Goal: Task Accomplishment & Management: Complete application form

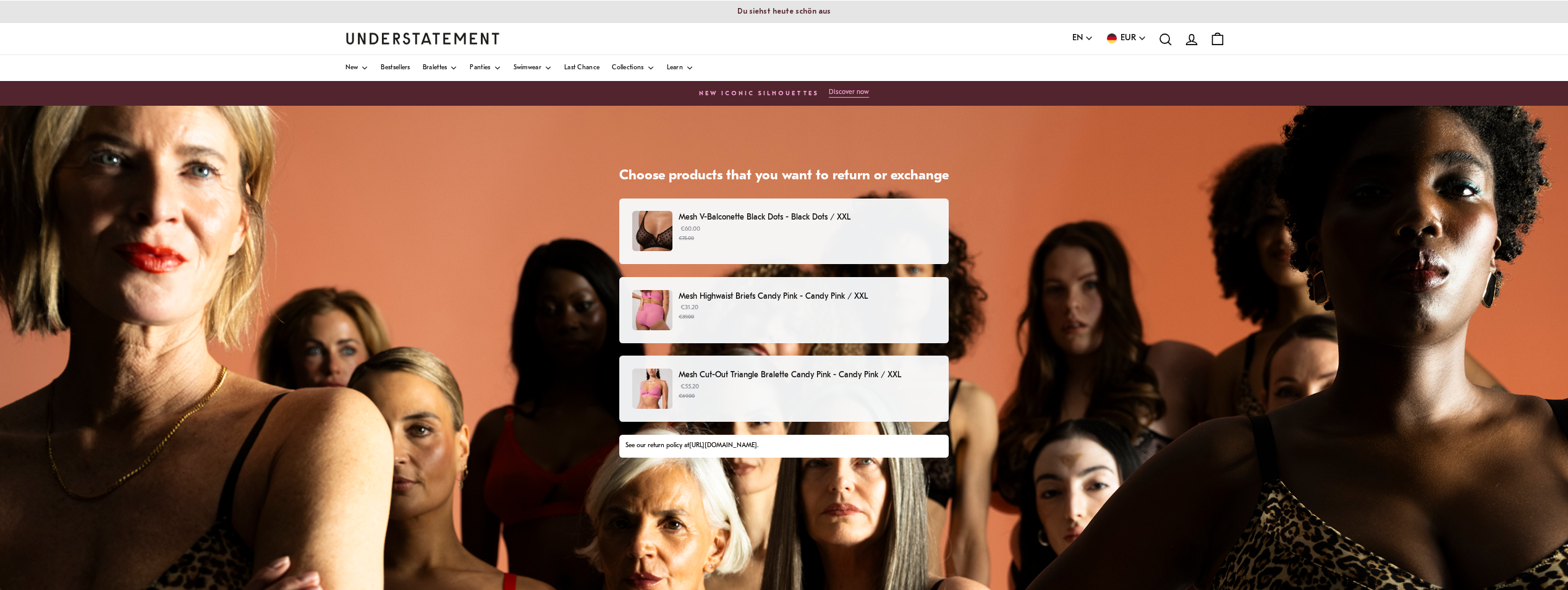
click at [698, 210] on div "Mesh V-Balconette Black Dots - Black Dots / XXL €60.00 €75.00" at bounding box center [783, 231] width 329 height 66
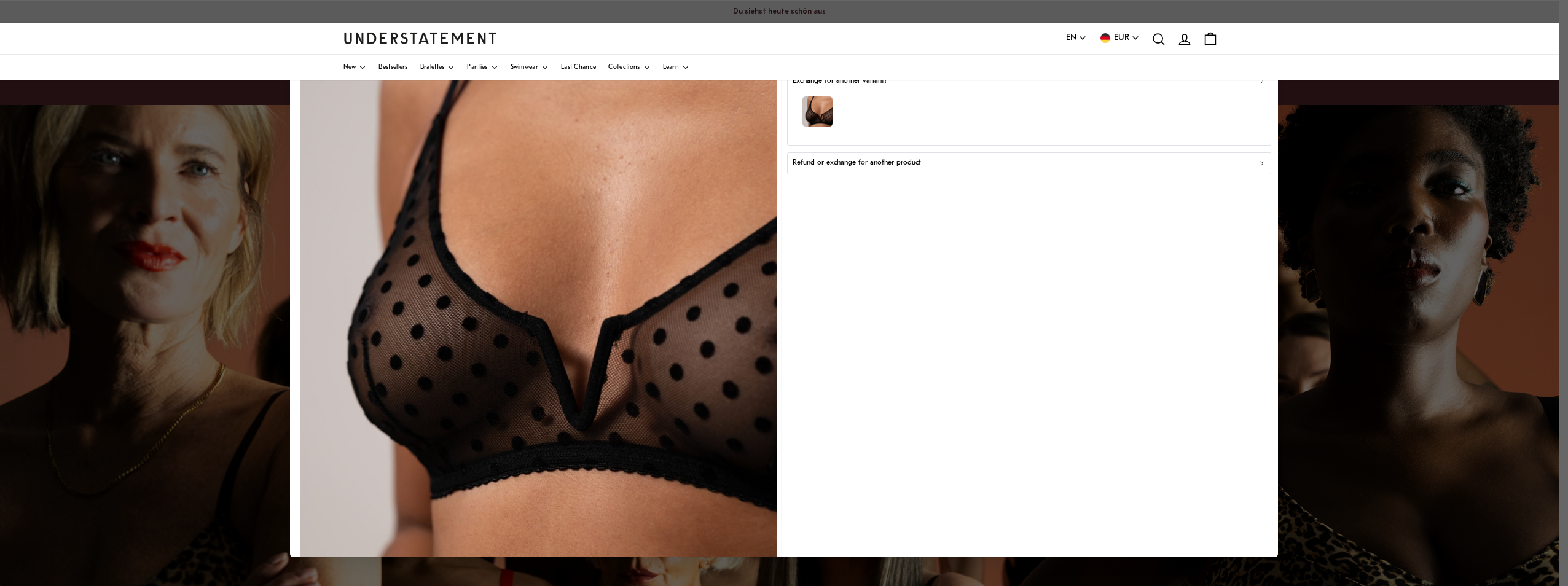
scroll to position [84, 0]
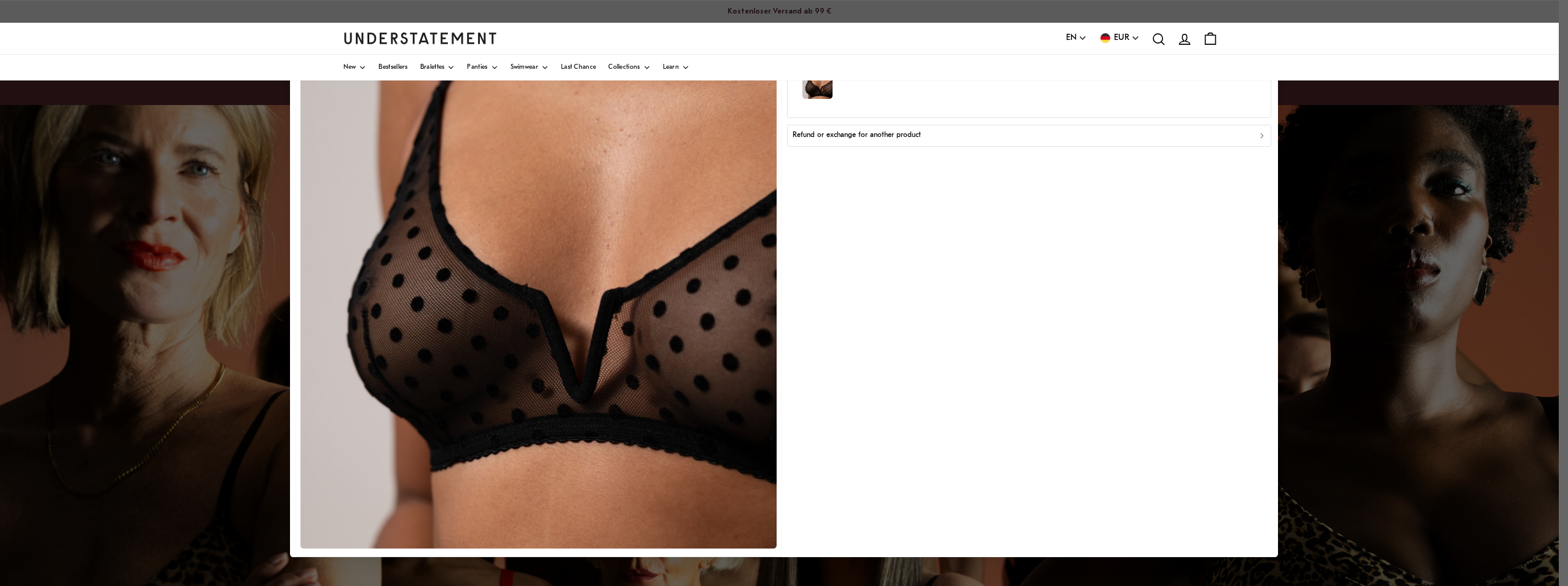
click at [1258, 137] on icon "button" at bounding box center [1262, 135] width 8 height 8
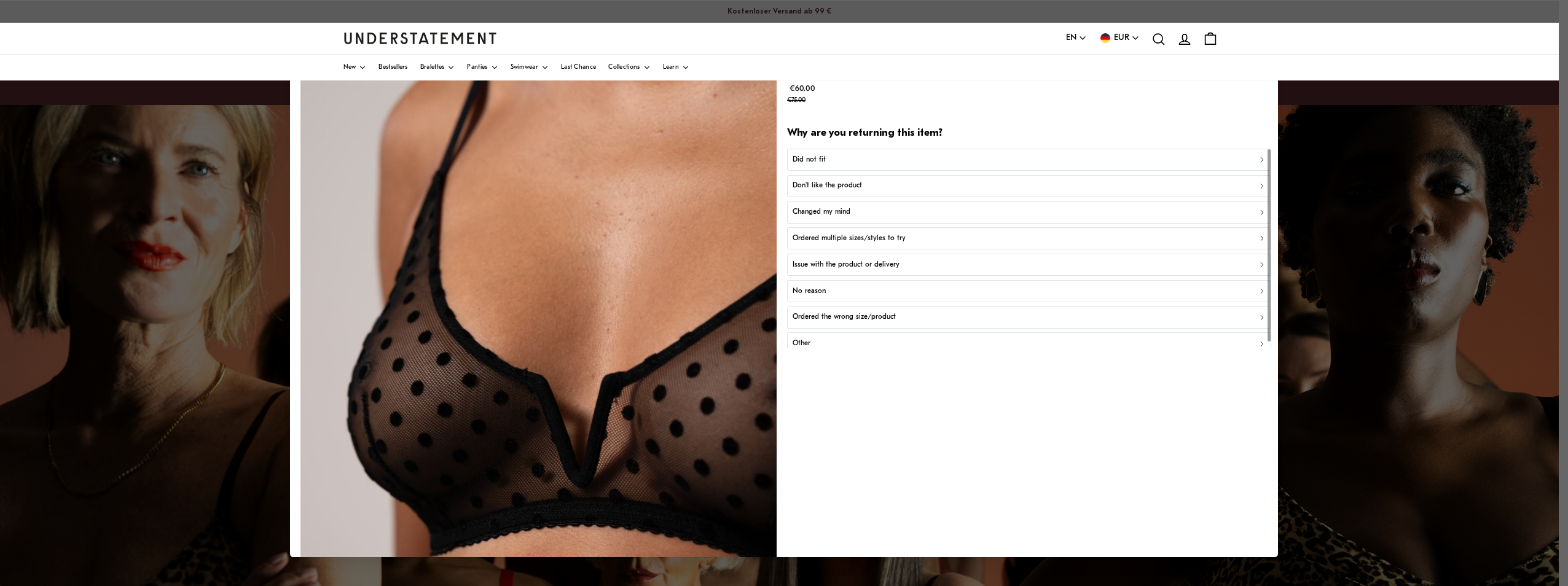
click at [1258, 163] on icon "button" at bounding box center [1262, 160] width 8 height 8
click at [839, 216] on p "Did not fit for other reasons" at bounding box center [838, 212] width 90 height 12
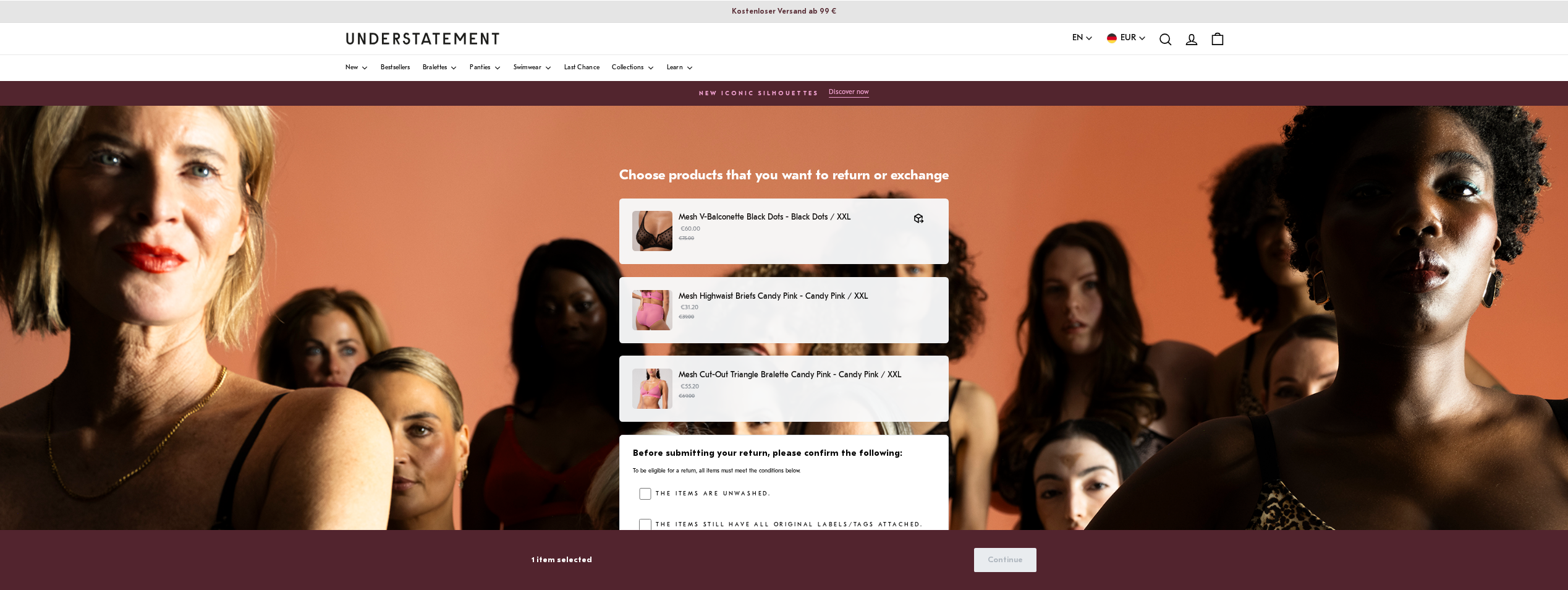
click at [706, 295] on p "Mesh Highwaist Briefs Candy Pink - Candy Pink / XXL" at bounding box center [807, 296] width 257 height 13
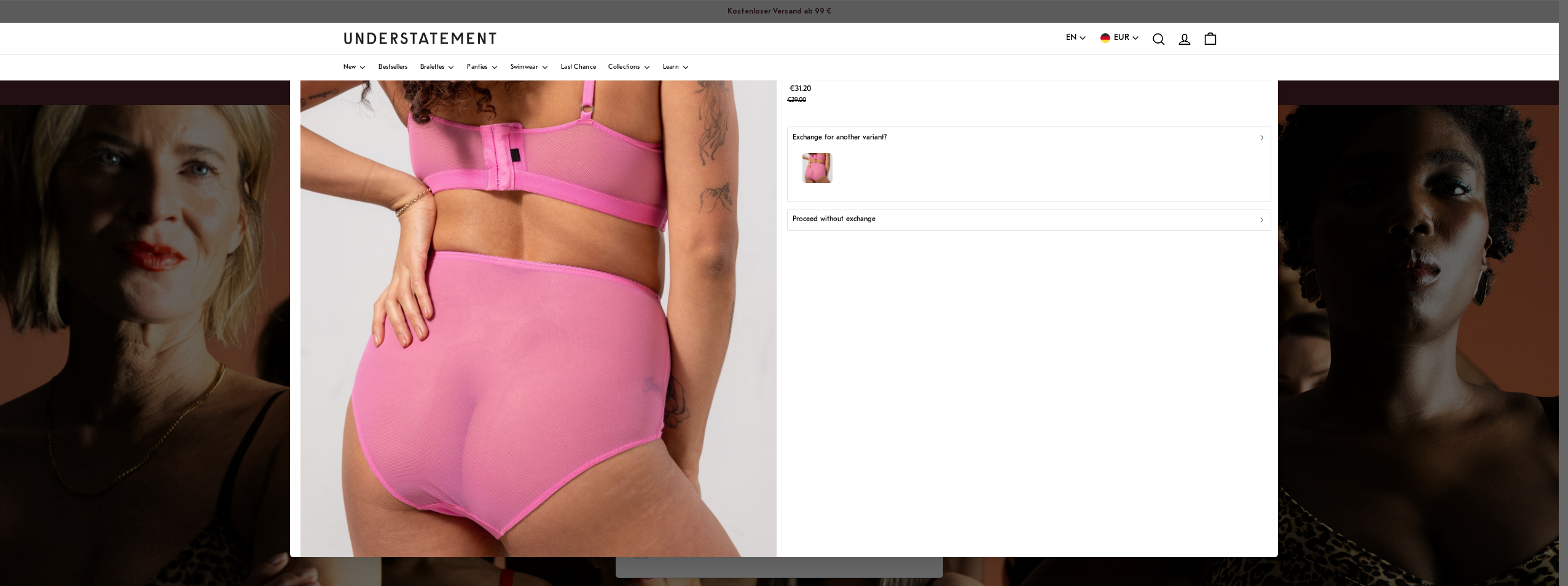
click at [1258, 222] on icon "button" at bounding box center [1262, 219] width 8 height 8
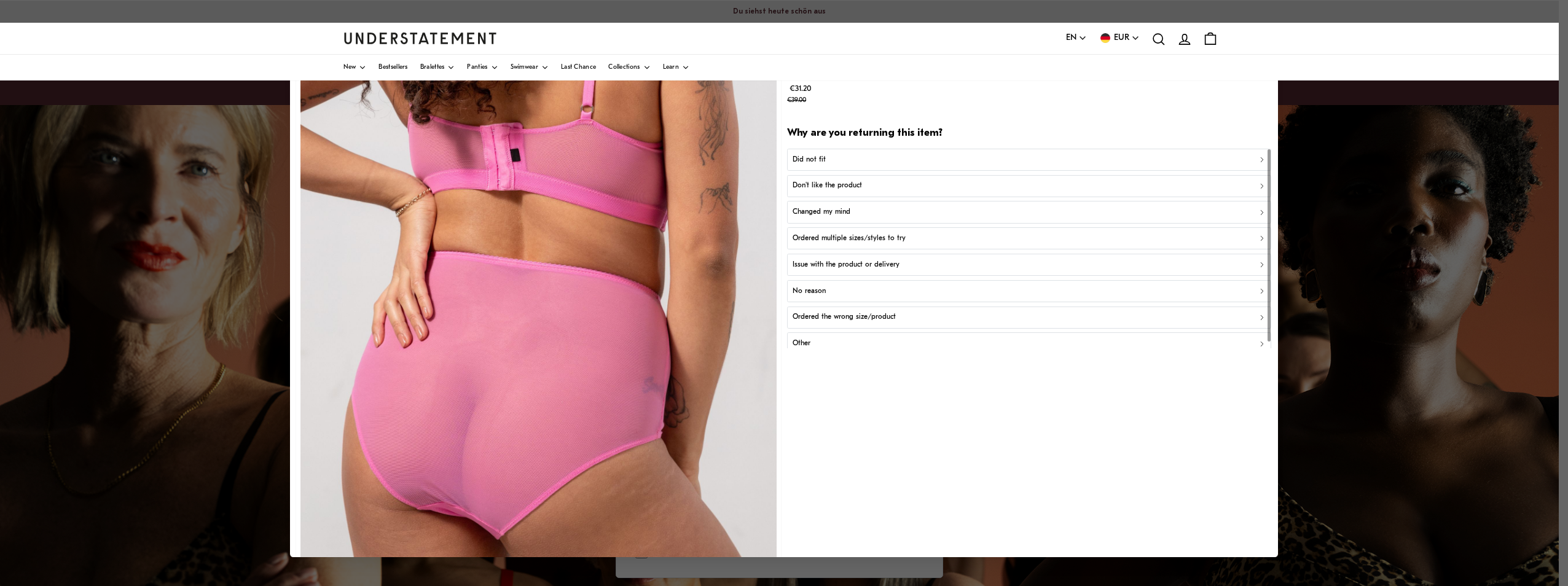
click at [815, 161] on p "Did not fit" at bounding box center [809, 160] width 33 height 12
click at [820, 212] on p "Did not fit for other reasons" at bounding box center [838, 212] width 90 height 12
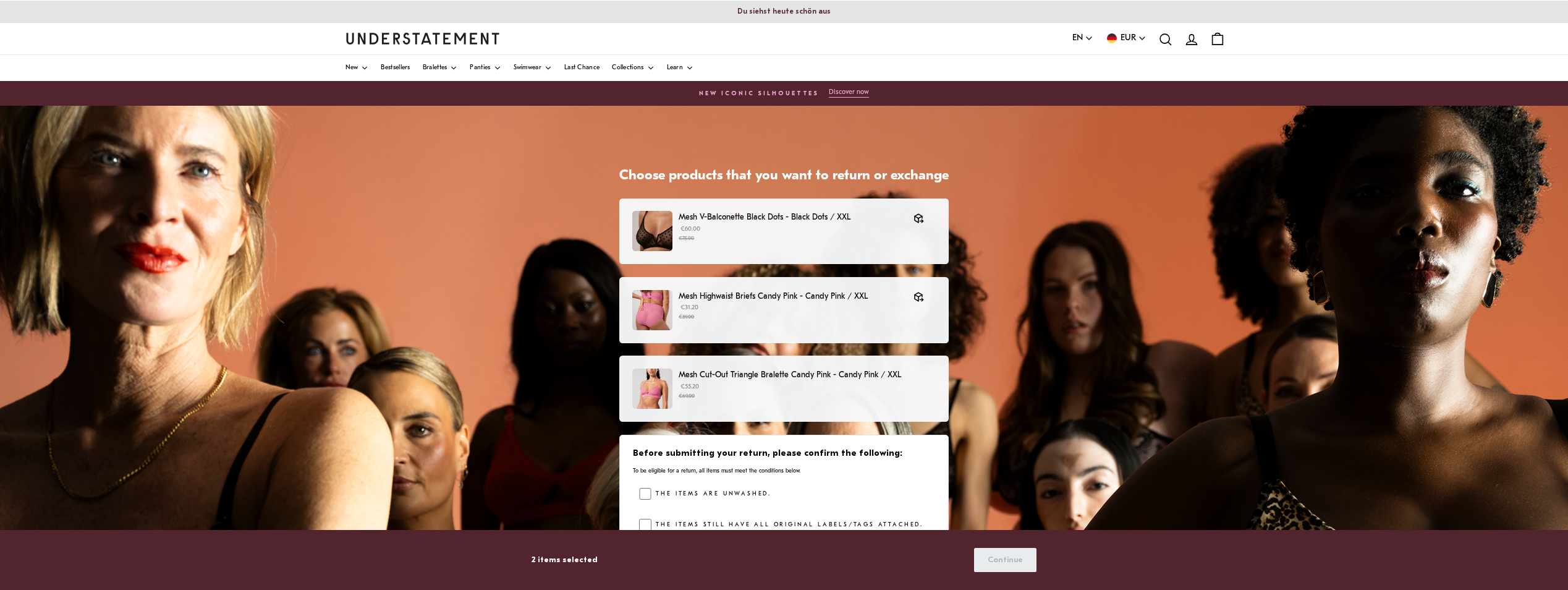
click at [681, 374] on p "Mesh Cut-Out Triangle Bralette Candy Pink - Candy Pink / XXL" at bounding box center [807, 375] width 257 height 13
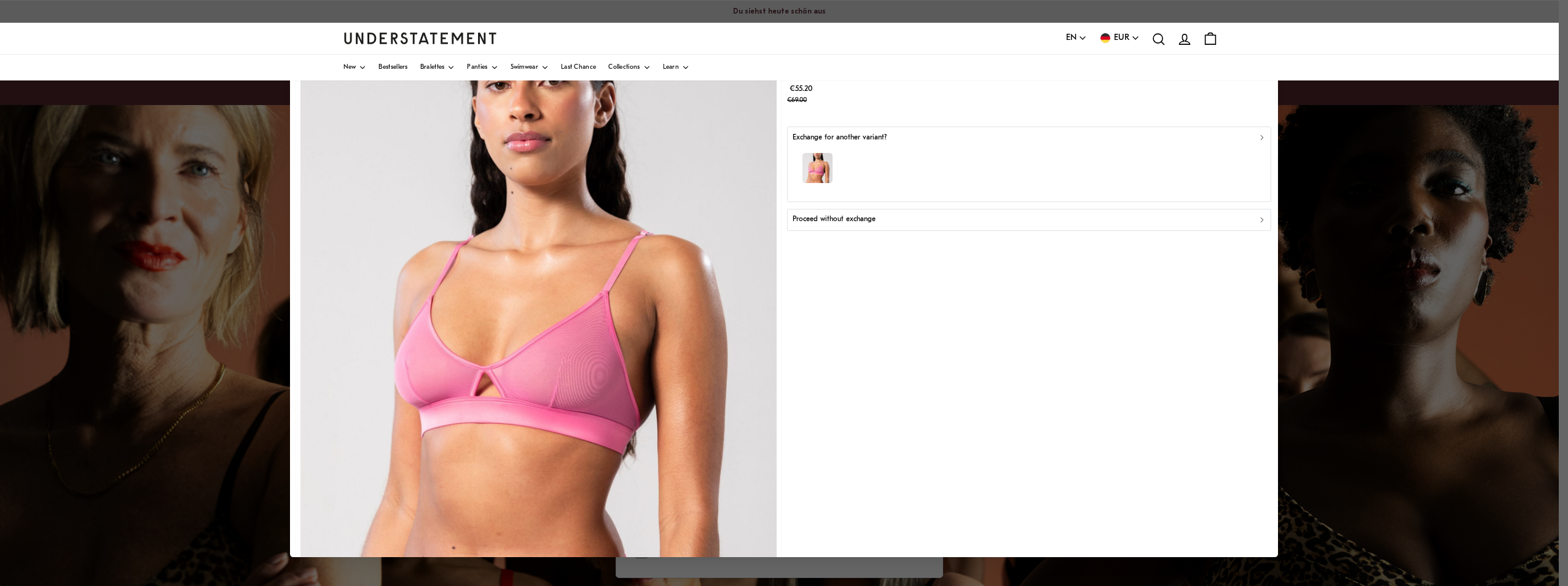
click at [1258, 220] on icon "button" at bounding box center [1262, 219] width 8 height 8
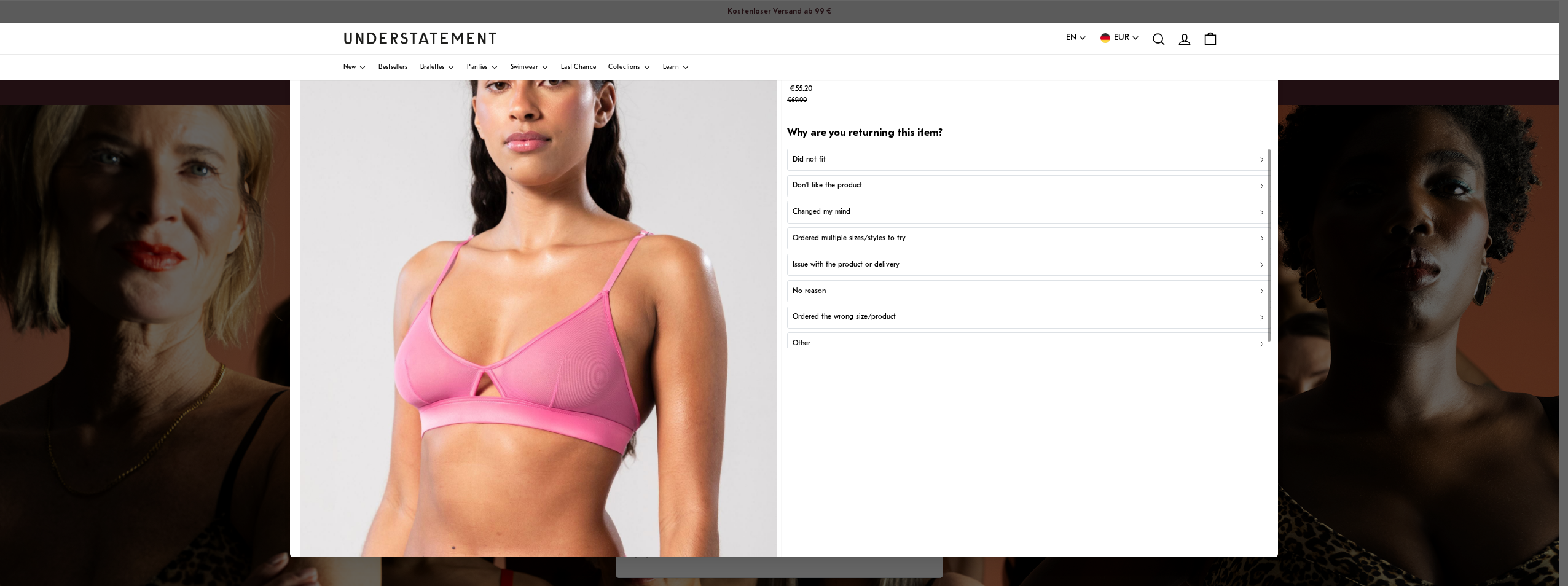
click at [830, 155] on div "Did not fit" at bounding box center [1029, 160] width 474 height 12
click at [834, 212] on p "Did not fit for other reasons" at bounding box center [838, 212] width 90 height 12
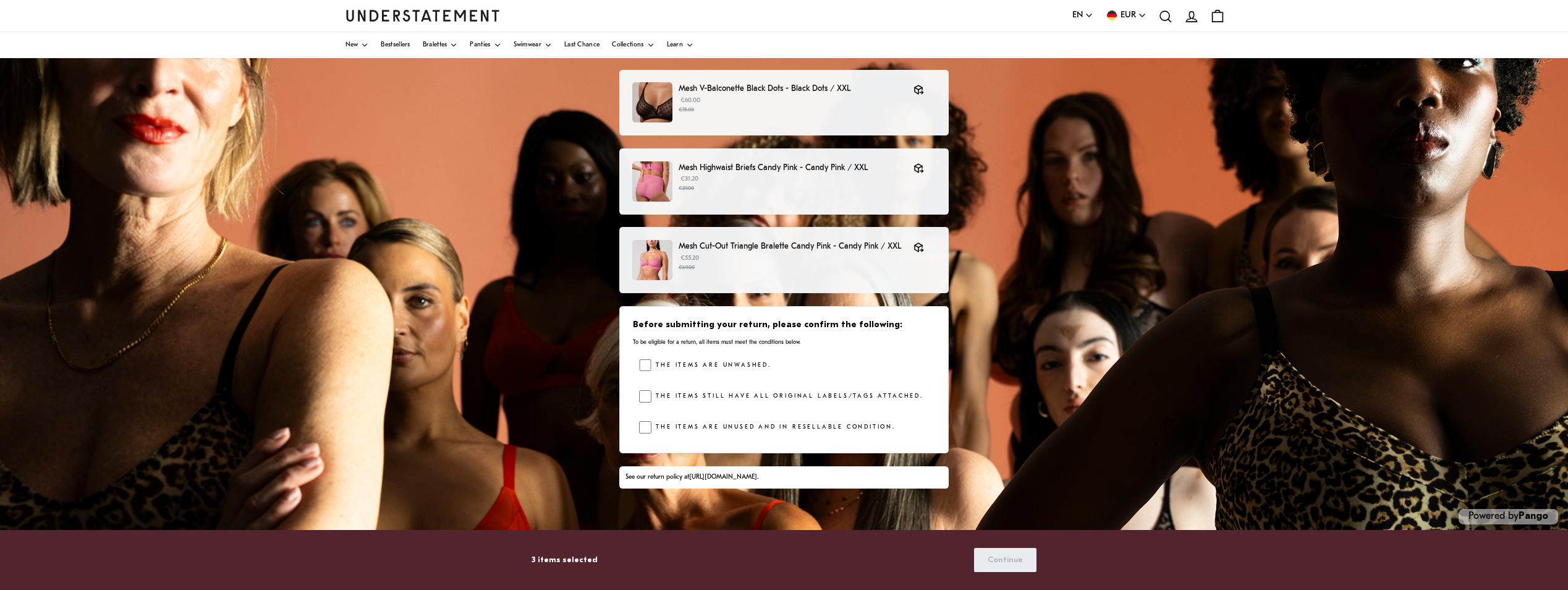
scroll to position [134, 0]
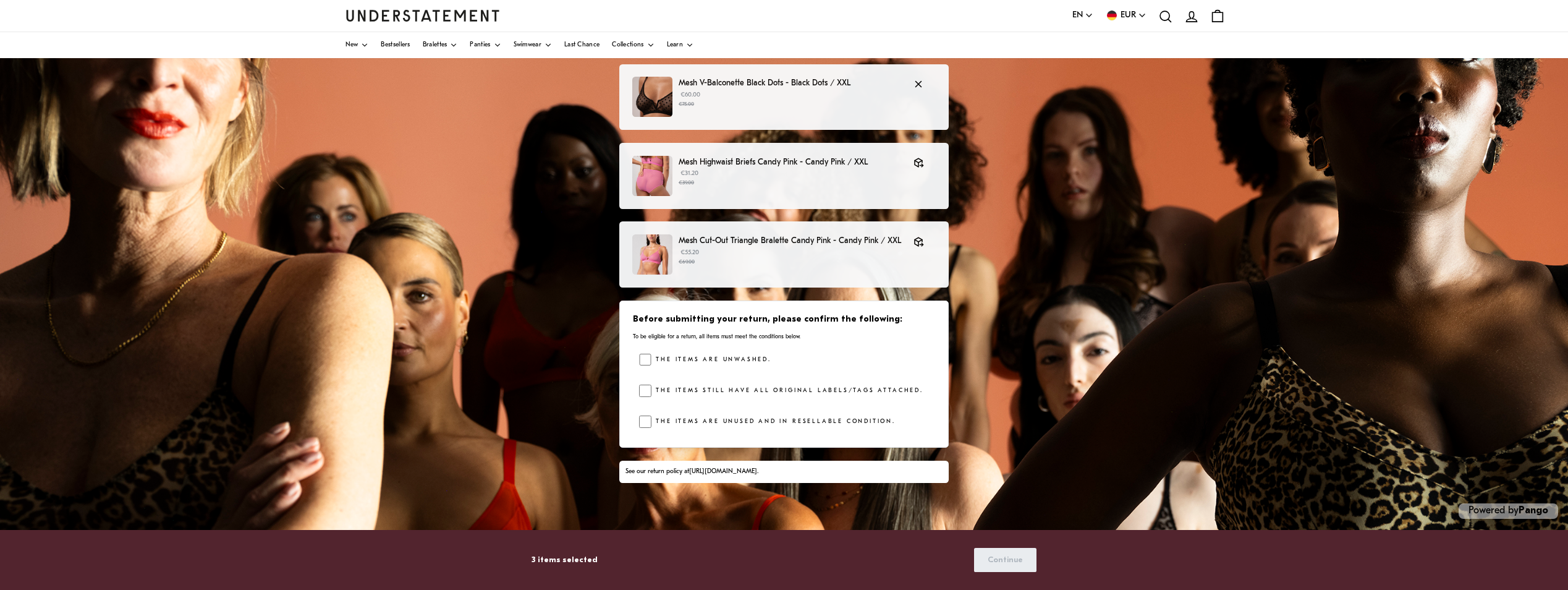
click at [697, 81] on p "Mesh V-Balconette Black Dots - Black Dots / XXL" at bounding box center [790, 83] width 223 height 13
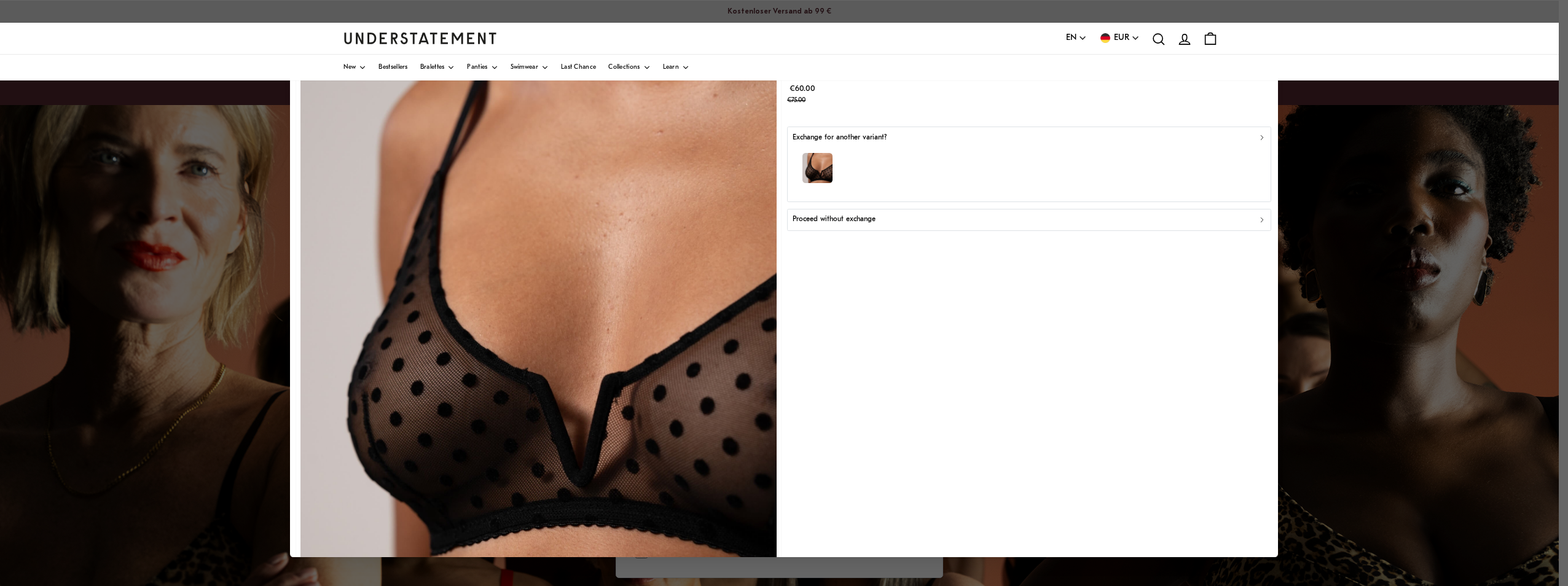
click at [1261, 220] on icon "button" at bounding box center [1262, 219] width 2 height 4
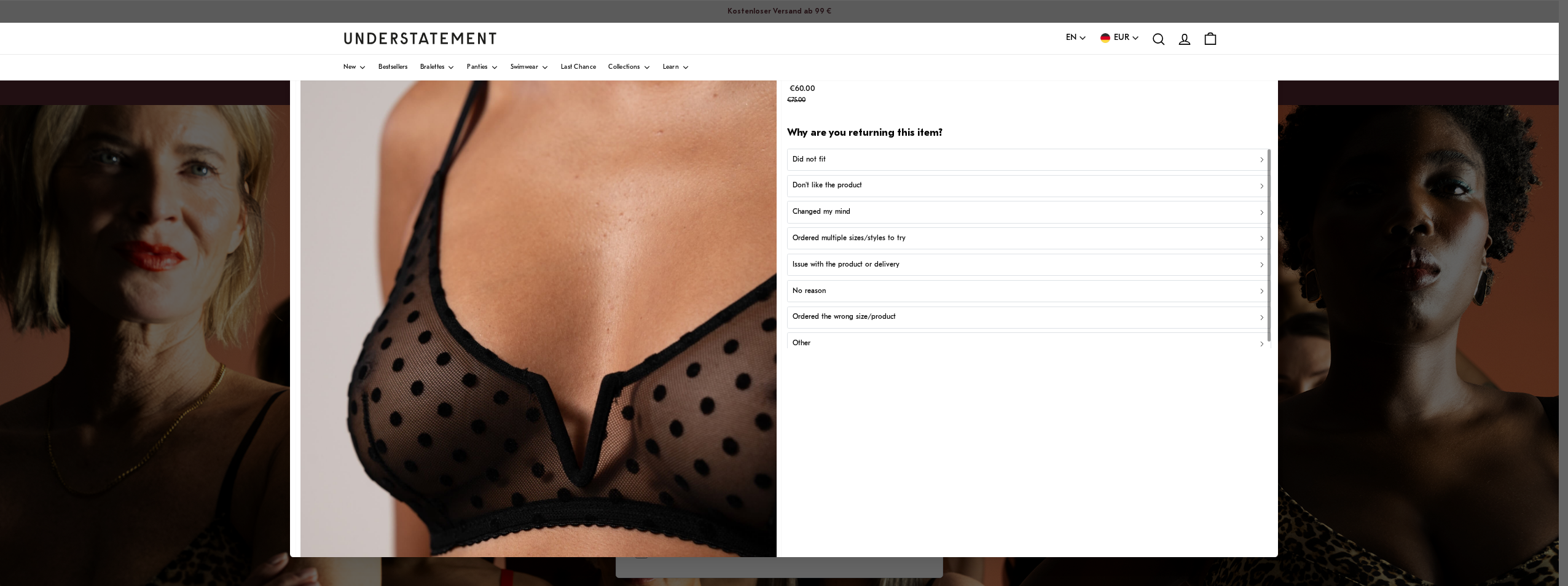
click at [810, 158] on p "Did not fit" at bounding box center [809, 160] width 33 height 12
click at [834, 212] on p "Did not fit for other reasons" at bounding box center [838, 212] width 90 height 12
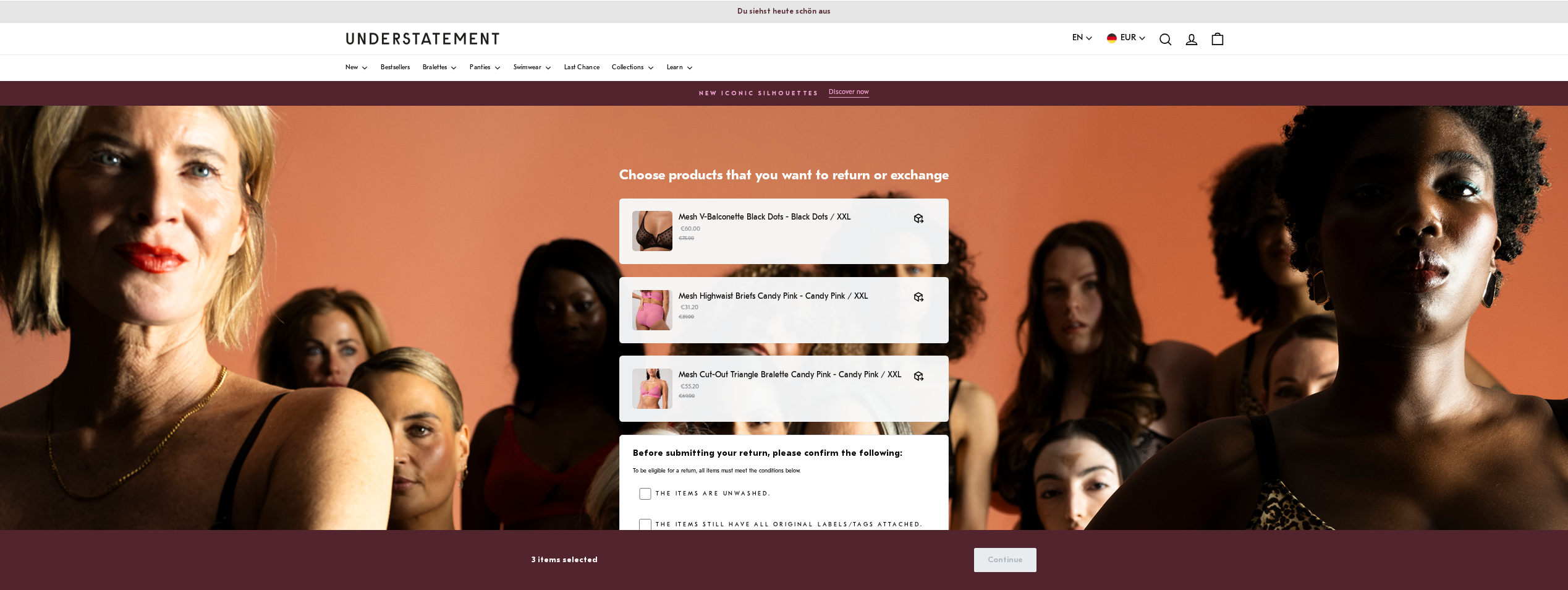
scroll to position [134, 0]
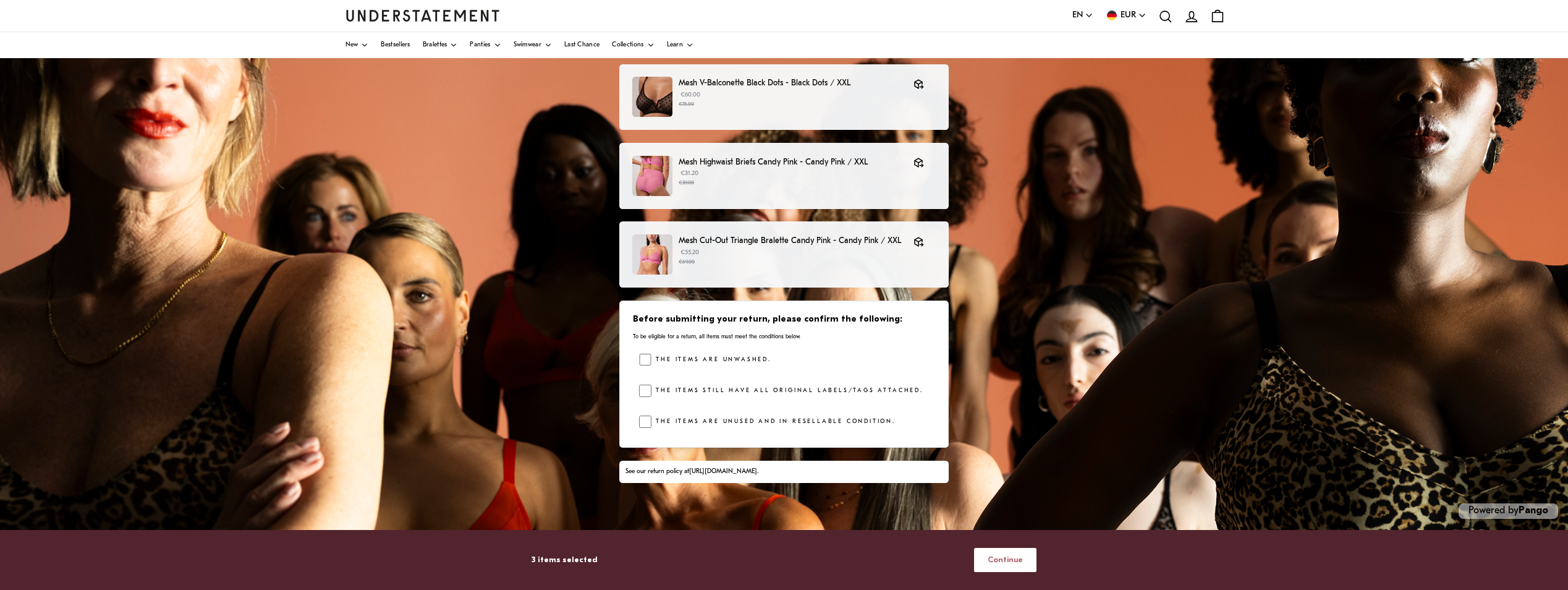
click at [994, 561] on span "Continue" at bounding box center [1005, 560] width 35 height 23
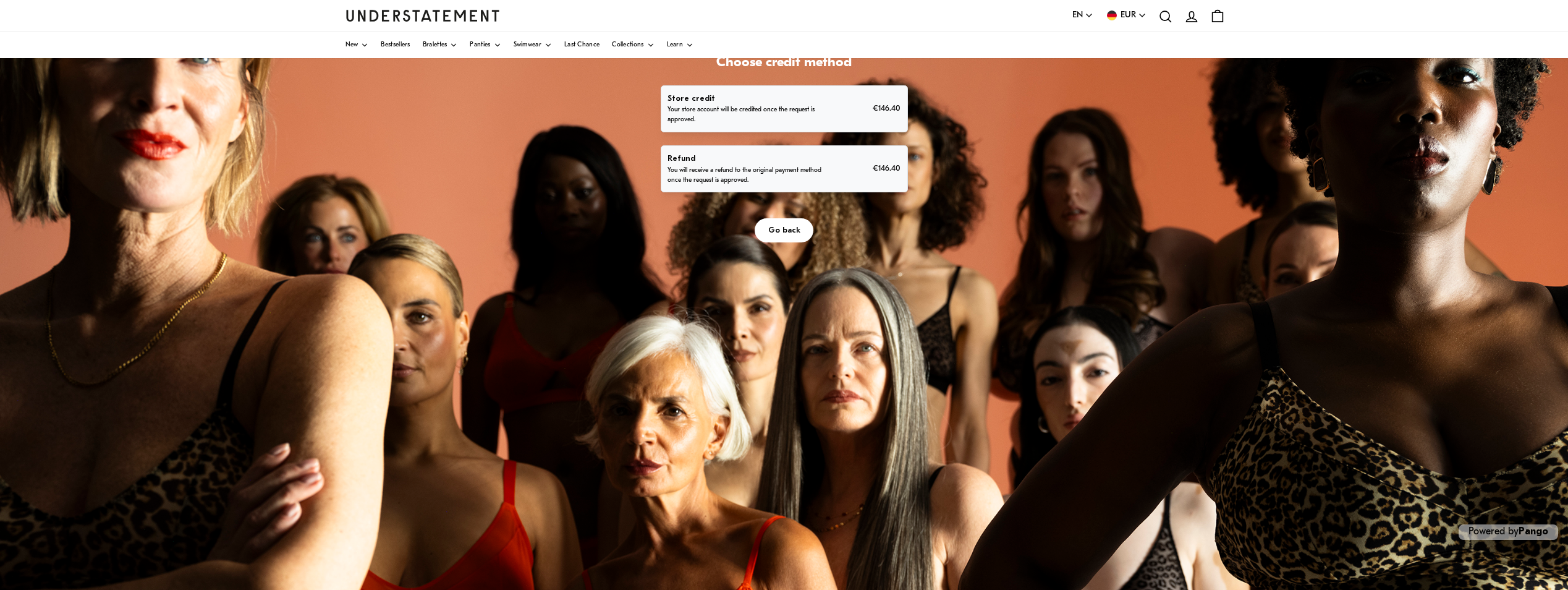
scroll to position [134, 0]
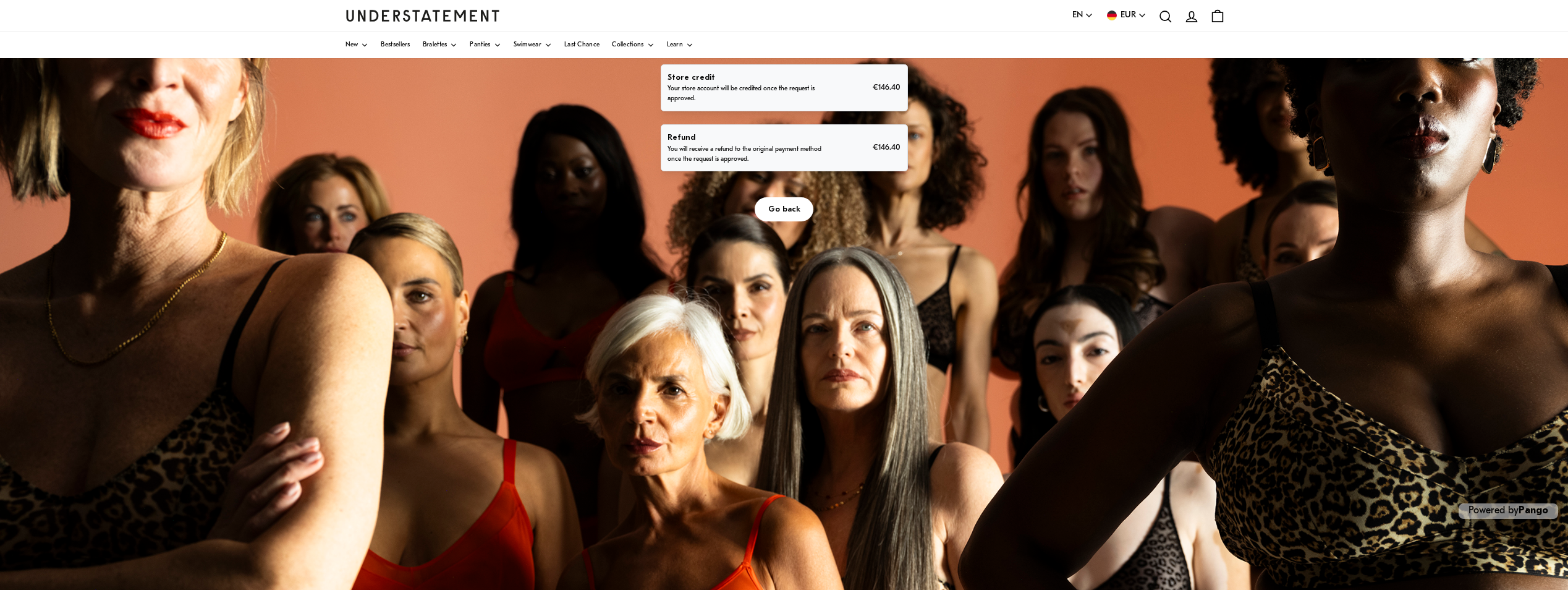
click at [723, 91] on p "Your store account will be credited once the request is approved." at bounding box center [745, 94] width 154 height 20
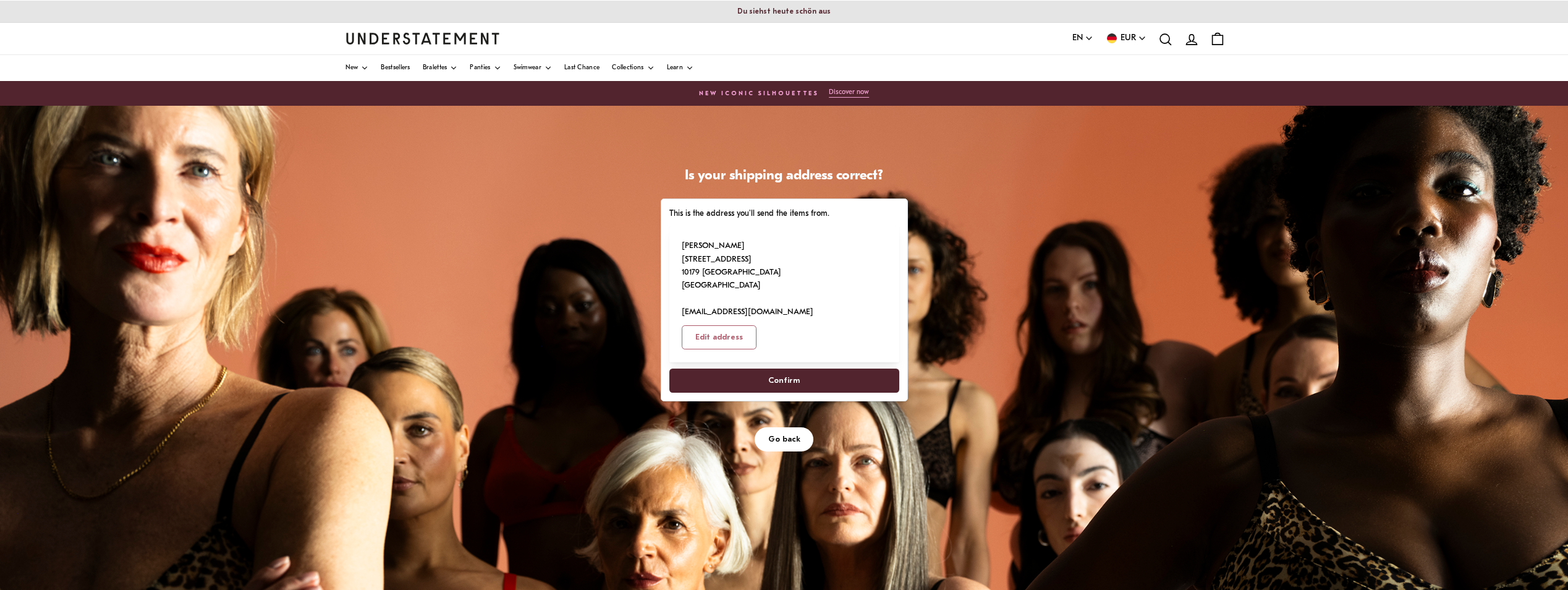
click at [799, 370] on span "Confirm" at bounding box center [784, 380] width 203 height 23
select select "**"
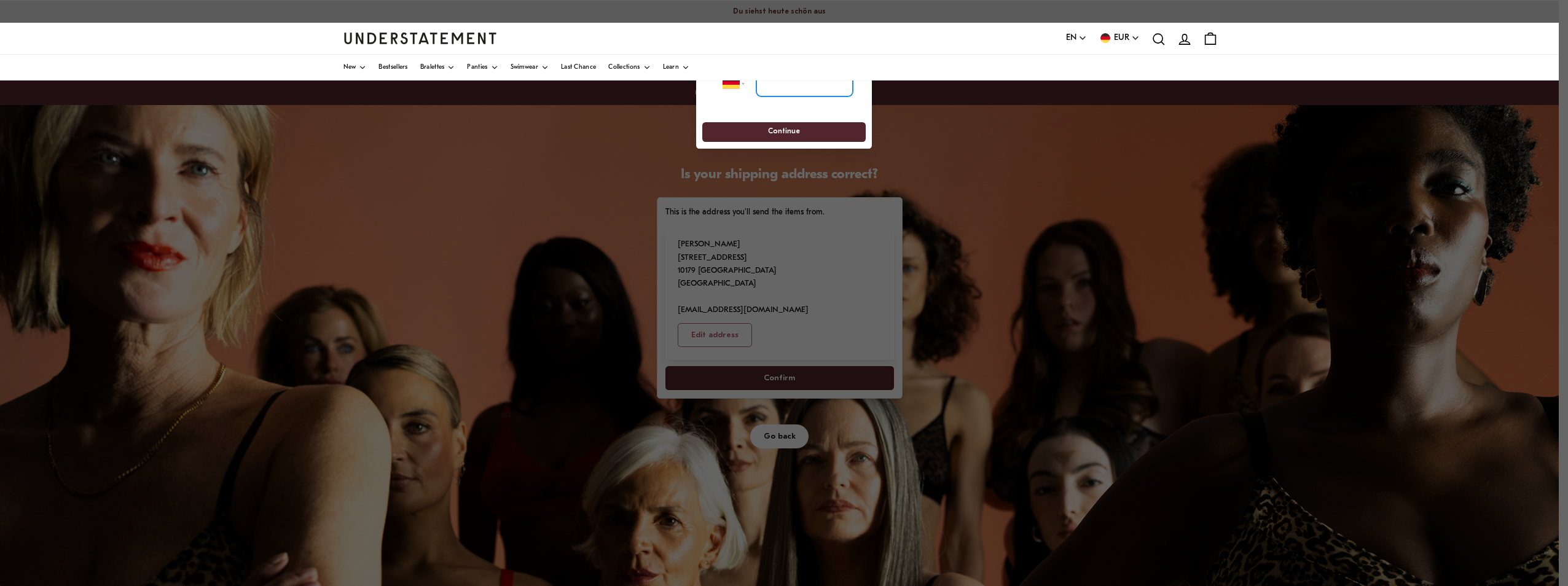
click at [771, 85] on input "tel" at bounding box center [804, 82] width 97 height 27
type input "**********"
click at [782, 128] on span "Continue" at bounding box center [784, 132] width 32 height 19
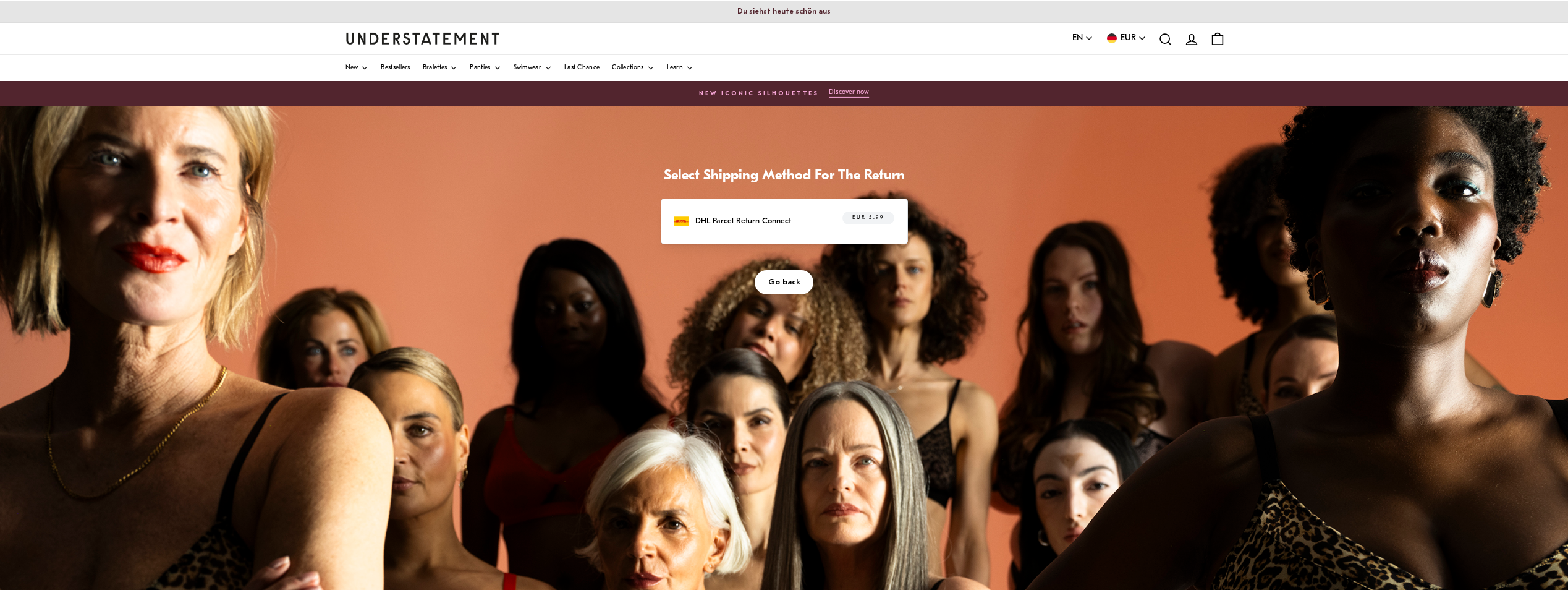
click at [756, 219] on p "DHL Parcel Return Connect" at bounding box center [743, 220] width 95 height 13
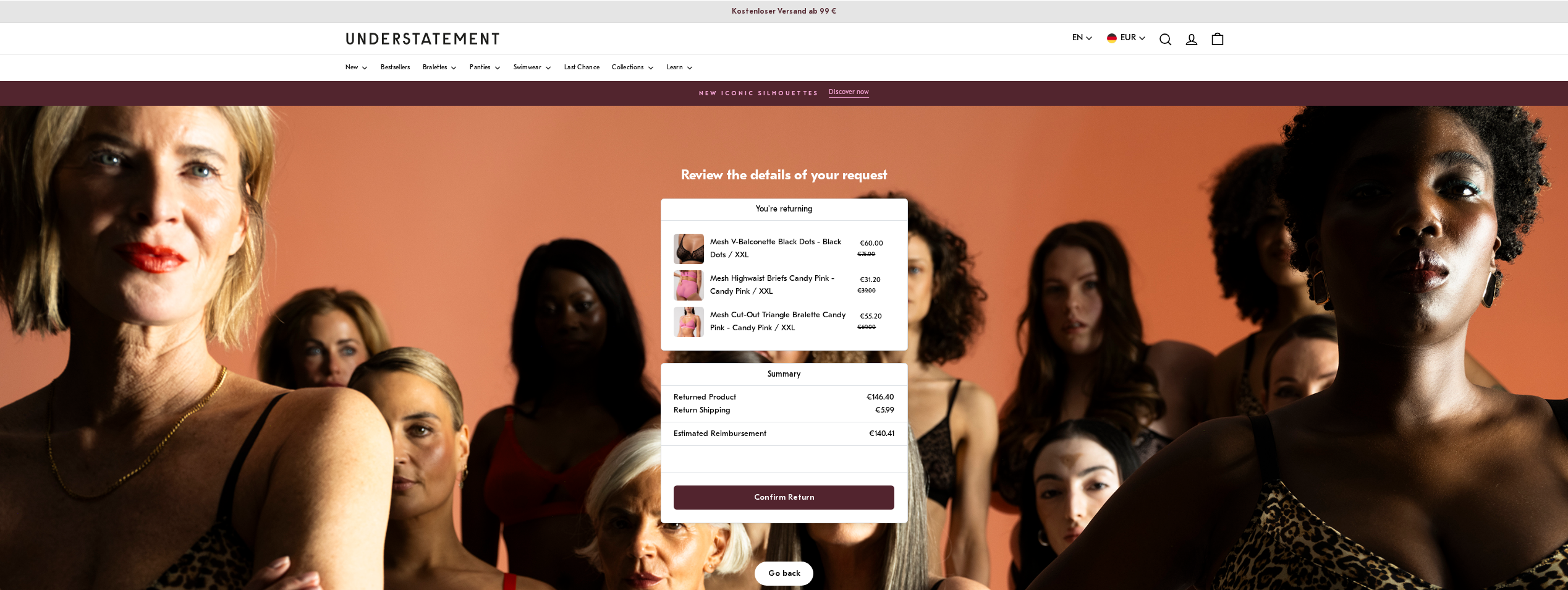
click at [801, 501] on span "Confirm Return" at bounding box center [784, 497] width 60 height 23
